Goal: Information Seeking & Learning: Learn about a topic

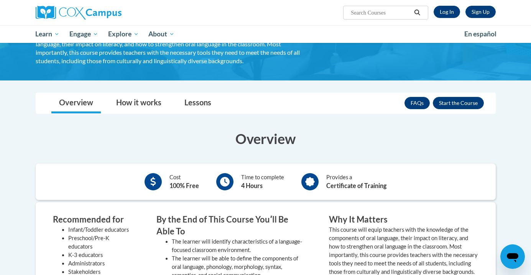
scroll to position [90, 0]
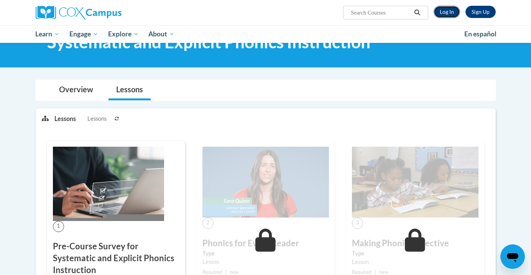
click at [447, 15] on link "Log In" at bounding box center [446, 12] width 26 height 12
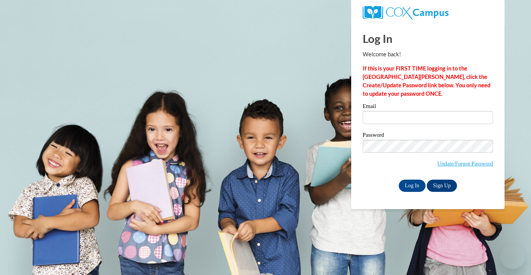
click at [384, 116] on input "Email" at bounding box center [428, 117] width 130 height 13
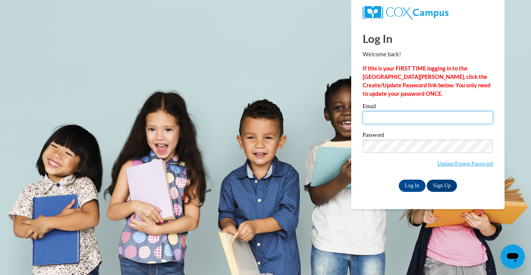
type input "marquardta@prescott.k12.wi.us"
click at [417, 180] on input "Log In" at bounding box center [412, 186] width 27 height 12
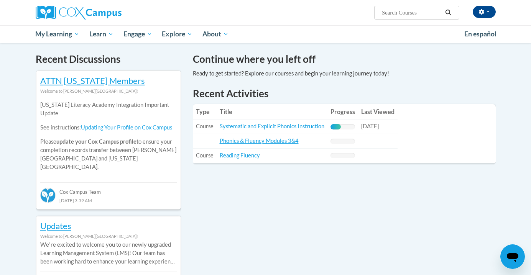
scroll to position [290, 0]
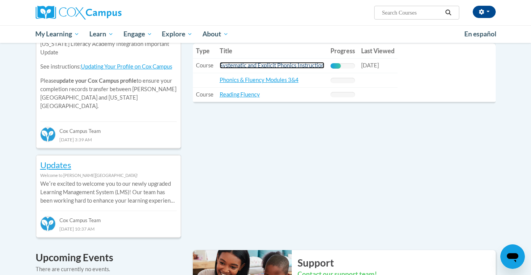
click at [276, 66] on link "Systematic and Explicit Phonics Instruction" at bounding box center [272, 65] width 105 height 7
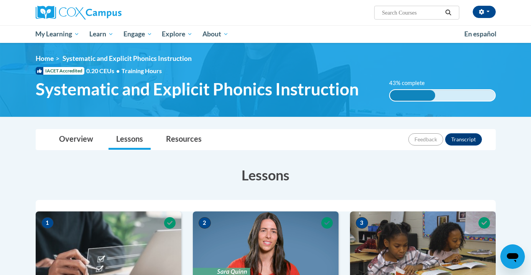
click at [130, 70] on span "Training Hours" at bounding box center [141, 70] width 40 height 7
click at [117, 71] on span "•" at bounding box center [117, 70] width 3 height 7
click at [98, 71] on span "0.20 CEUs •" at bounding box center [103, 71] width 35 height 8
click at [60, 71] on span "IACET Accredited" at bounding box center [60, 71] width 49 height 8
click at [35, 70] on div "IACET Accredited 0.20 CEUs • Training Hours" at bounding box center [99, 71] width 138 height 8
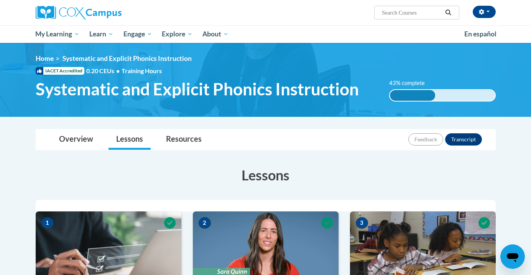
click at [39, 72] on icon at bounding box center [39, 71] width 5 height 4
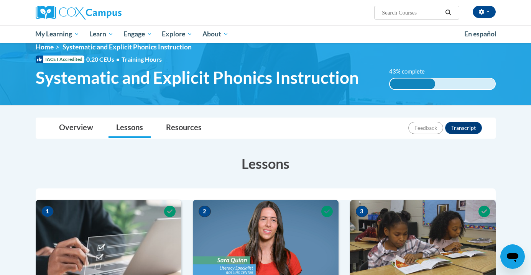
scroll to position [13, 0]
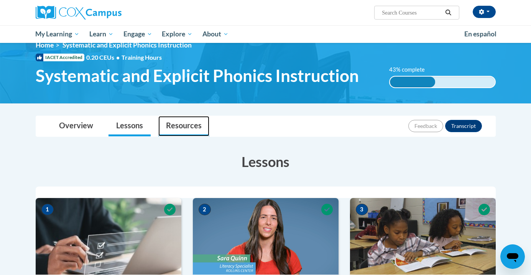
click at [181, 123] on link "Resources" at bounding box center [183, 126] width 51 height 20
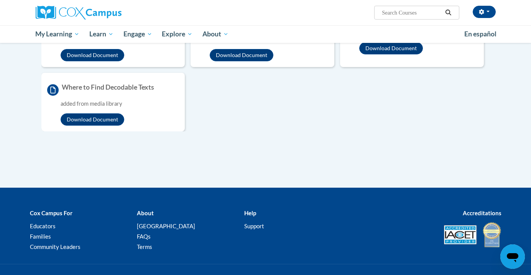
scroll to position [1002, 0]
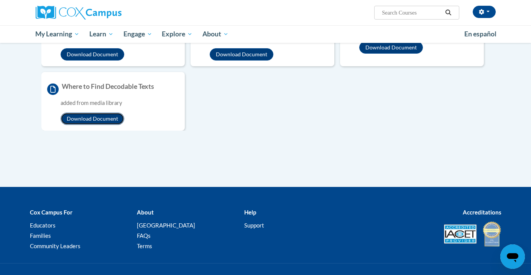
click at [105, 120] on button "Download Document" at bounding box center [93, 119] width 64 height 12
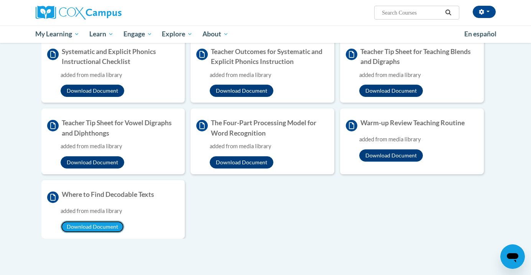
scroll to position [883, 0]
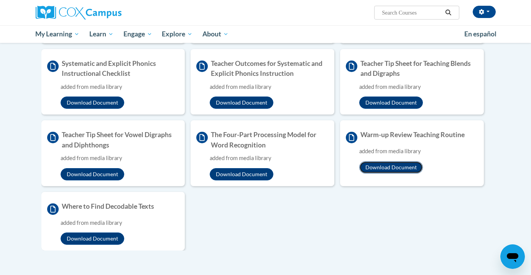
click at [384, 167] on button "Download Document" at bounding box center [391, 167] width 64 height 12
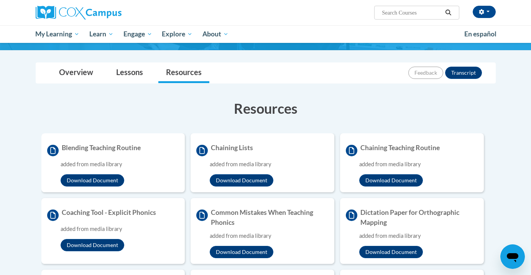
scroll to position [0, 0]
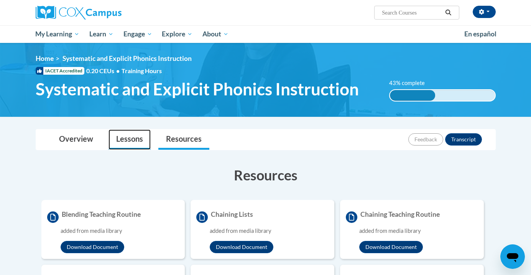
click at [129, 138] on link "Lessons" at bounding box center [129, 140] width 42 height 20
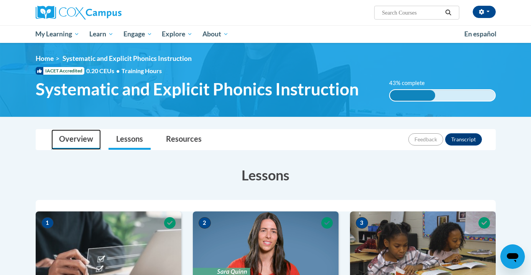
click at [88, 133] on link "Overview" at bounding box center [75, 140] width 49 height 20
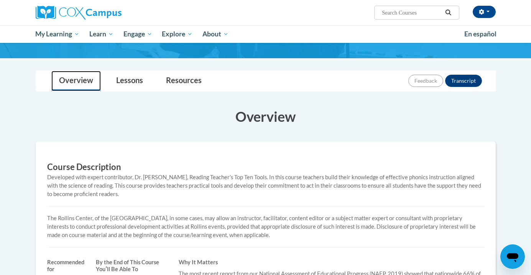
scroll to position [58, 0]
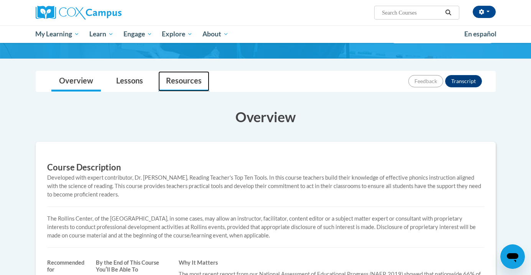
click at [161, 81] on link "Resources" at bounding box center [183, 81] width 51 height 20
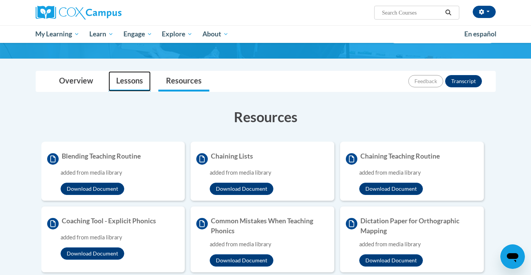
click at [123, 82] on link "Lessons" at bounding box center [129, 81] width 42 height 20
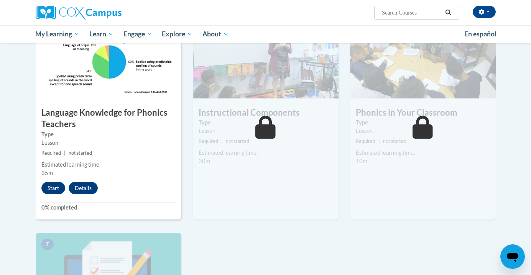
scroll to position [391, 0]
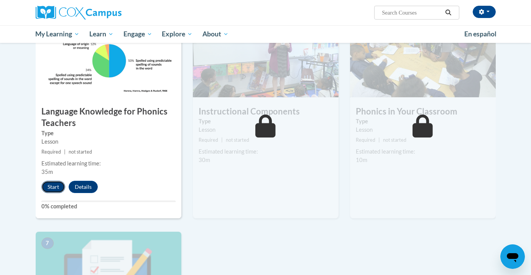
click at [57, 187] on button "Start" at bounding box center [53, 187] width 24 height 12
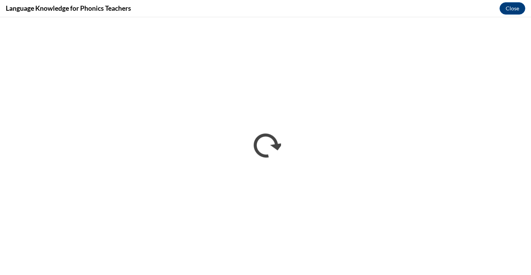
scroll to position [0, 0]
